Goal: Task Accomplishment & Management: Use online tool/utility

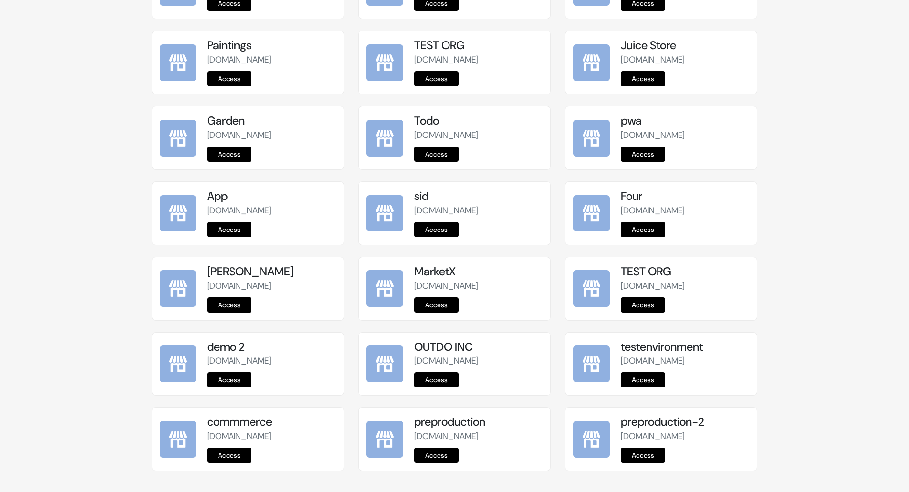
scroll to position [1072, 0]
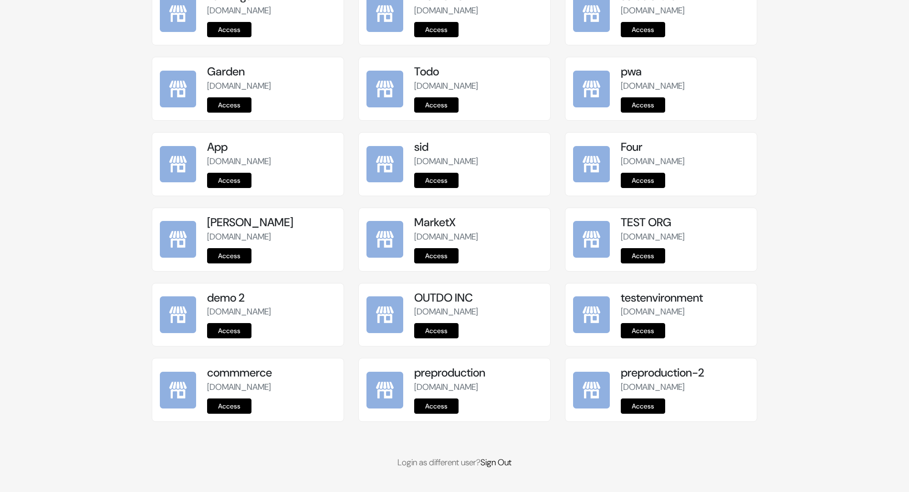
click at [443, 409] on link "Access" at bounding box center [436, 405] width 44 height 15
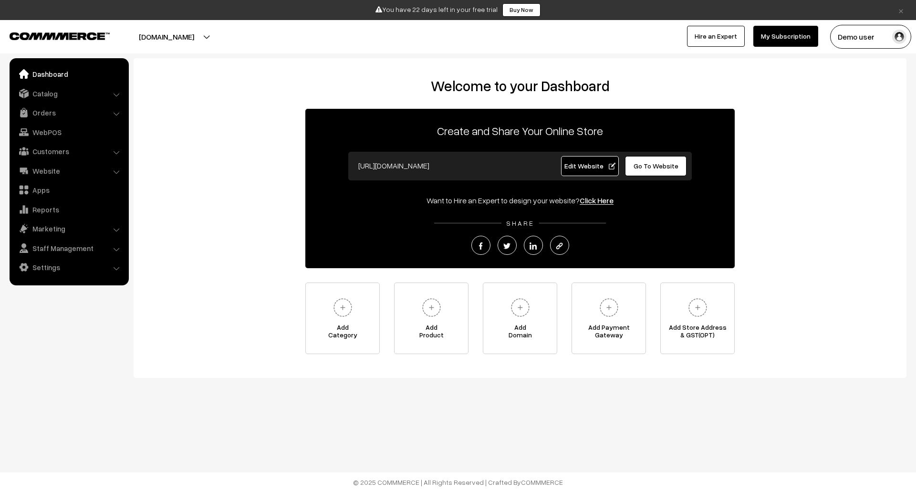
click at [573, 170] on link "Edit Website" at bounding box center [590, 166] width 58 height 20
